Goal: Check status: Check status

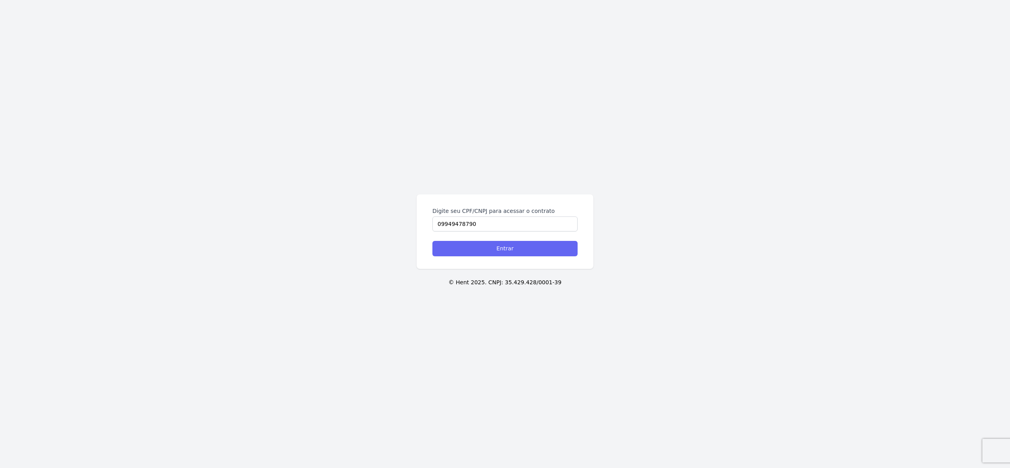
type input "09949478790"
click at [492, 247] on input "Entrar" at bounding box center [505, 248] width 145 height 15
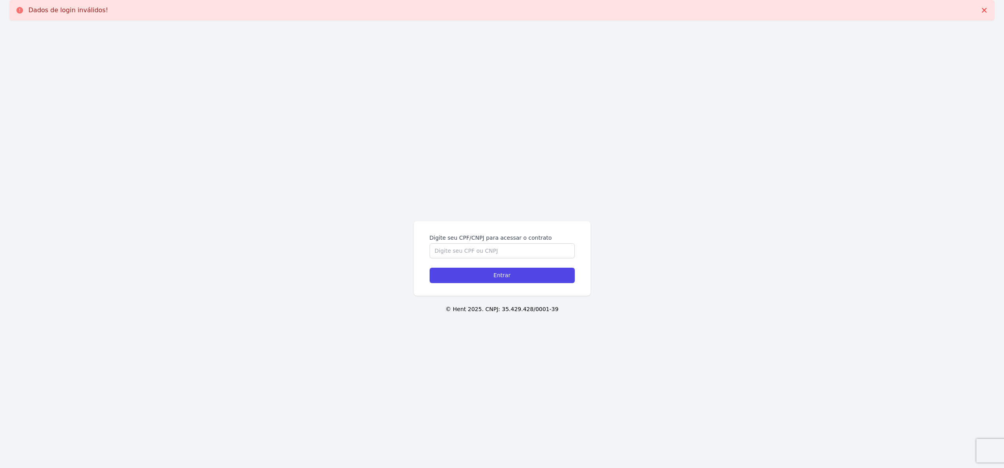
click at [540, 249] on input "Digite seu CPF/CNPJ para acessar o contrato" at bounding box center [502, 250] width 145 height 15
type input "09949478790"
click at [550, 279] on input "Entrar" at bounding box center [502, 275] width 145 height 15
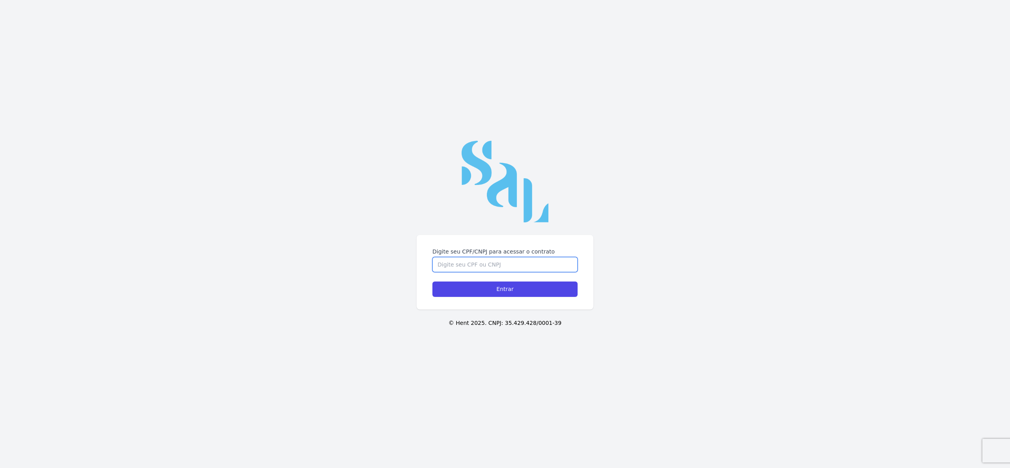
click at [513, 263] on input "Digite seu CPF/CNPJ para acessar o contrato" at bounding box center [505, 264] width 145 height 15
type input "09949478790"
click at [517, 294] on input "Entrar" at bounding box center [505, 289] width 145 height 15
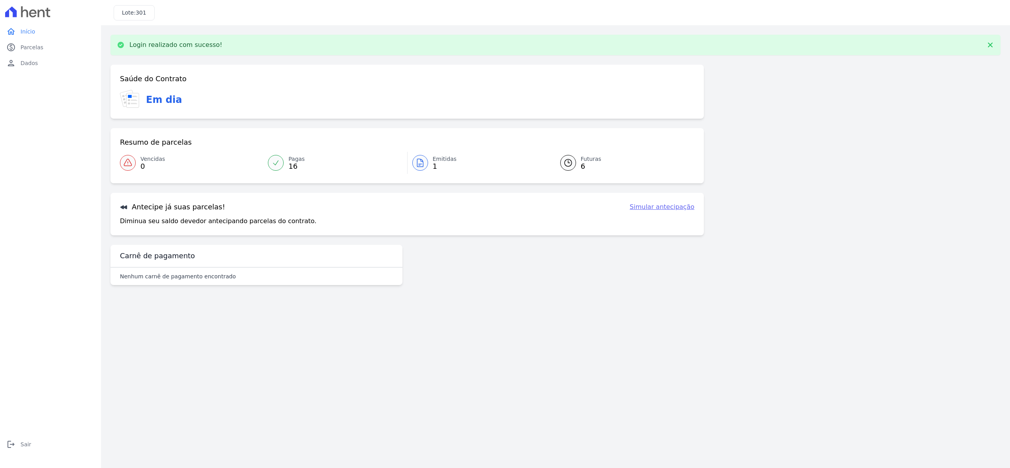
click at [431, 155] on link "Emitidas 1" at bounding box center [479, 163] width 143 height 22
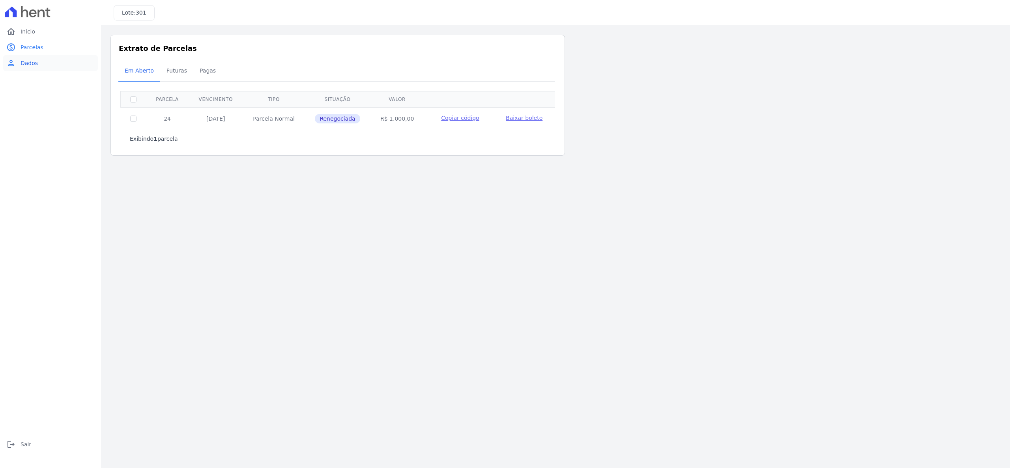
click at [33, 64] on span "Dados" at bounding box center [29, 63] width 17 height 8
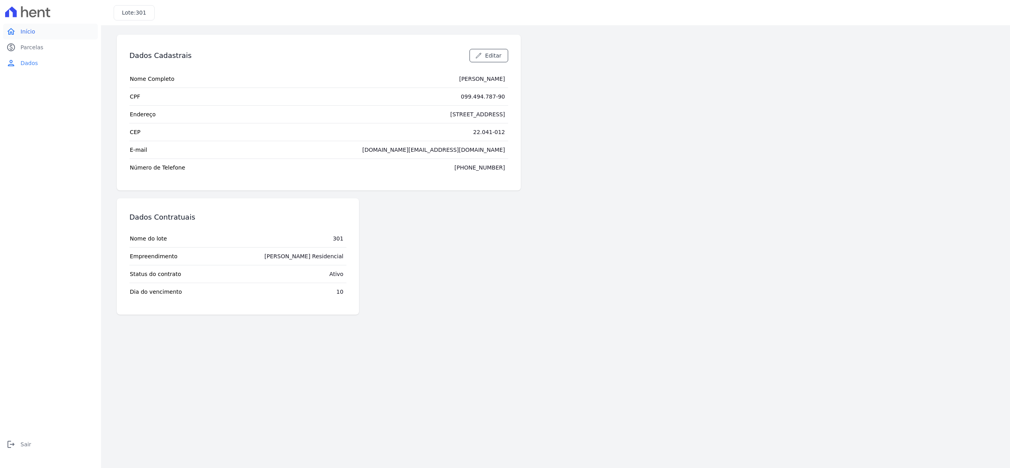
click at [19, 31] on link "home Início" at bounding box center [50, 32] width 95 height 16
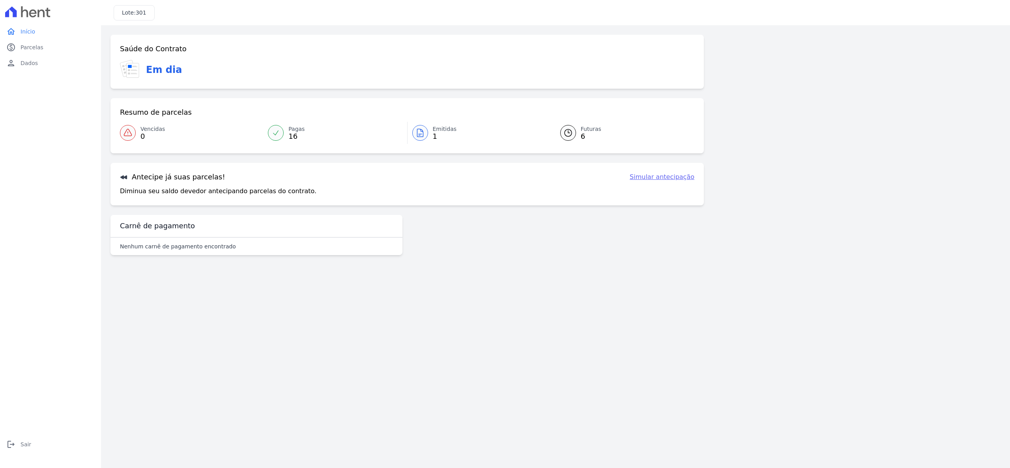
click at [300, 274] on main "Confirme os seus contatos Email [DOMAIN_NAME][EMAIL_ADDRESS][DOMAIN_NAME] Phone…" at bounding box center [555, 246] width 909 height 443
click at [171, 187] on p "Diminua seu saldo devedor antecipando parcelas do contrato." at bounding box center [218, 191] width 197 height 9
